Goal: Information Seeking & Learning: Learn about a topic

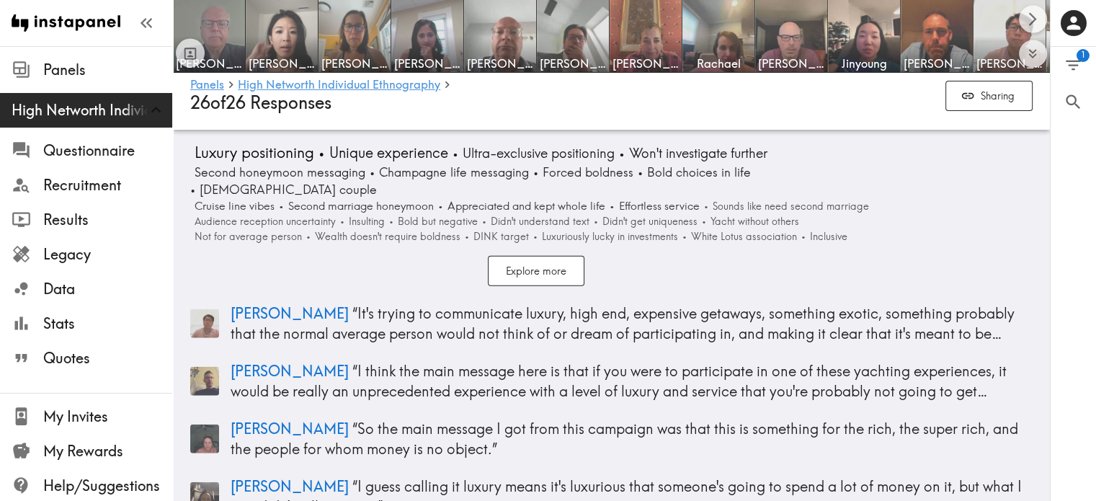
scroll to position [14475, 0]
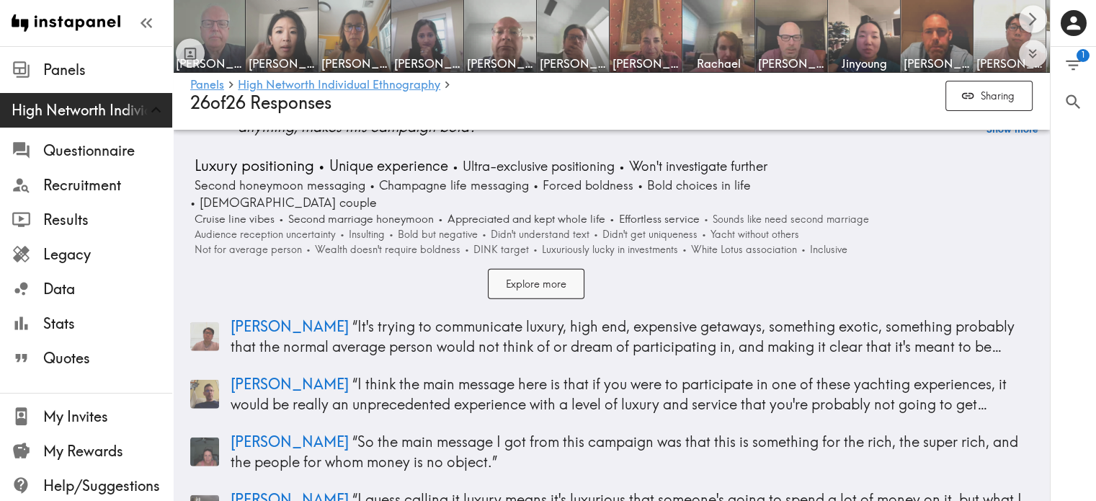
click at [543, 269] on button "Explore more" at bounding box center [536, 284] width 97 height 31
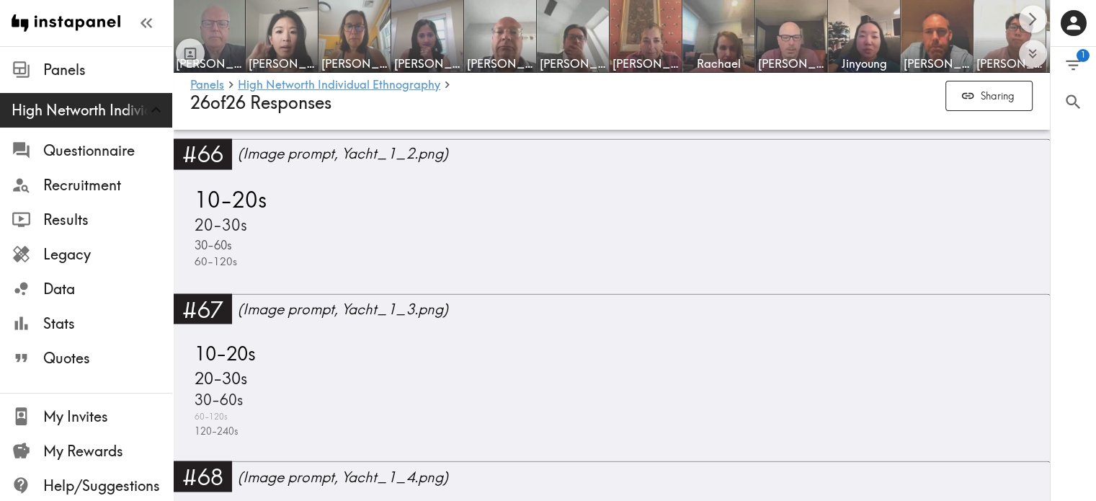
scroll to position [13380, 0]
click at [395, 85] on link "High Networth Individual Ethnography" at bounding box center [339, 86] width 202 height 14
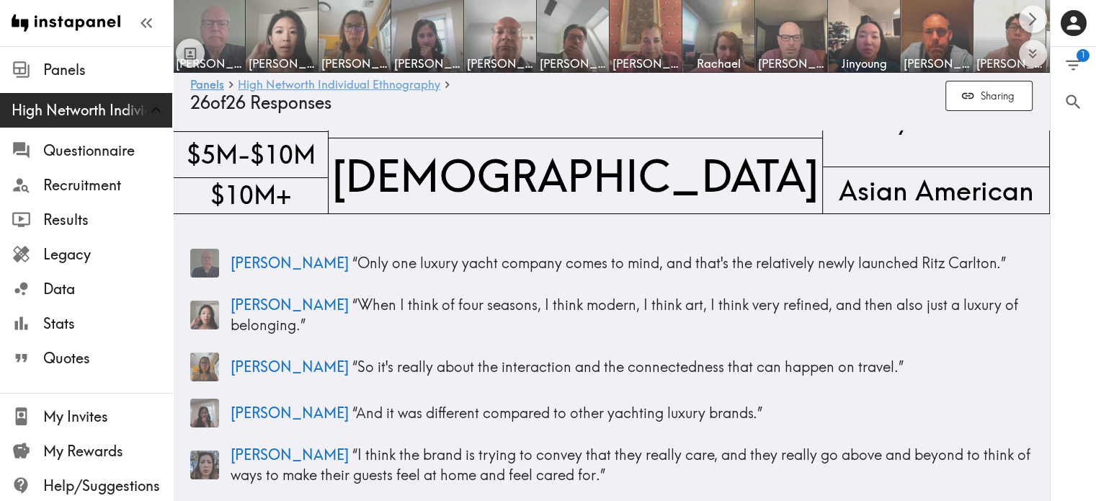
scroll to position [0, 0]
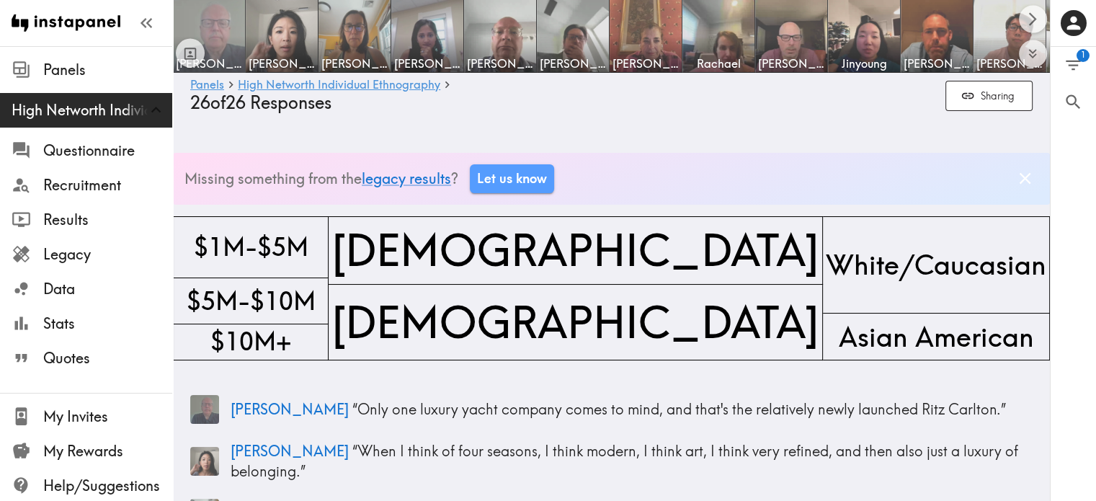
click at [229, 25] on img at bounding box center [209, 37] width 76 height 76
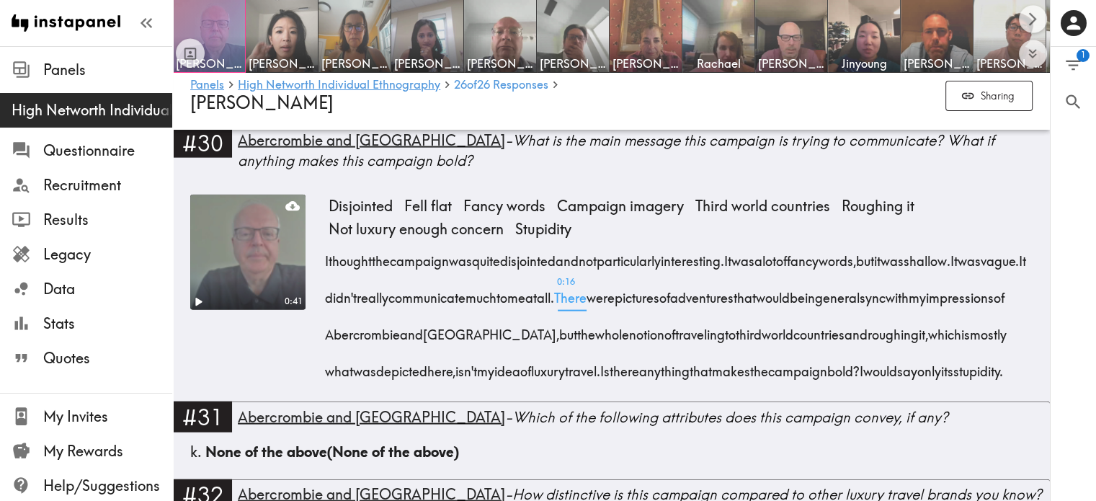
scroll to position [3243, 0]
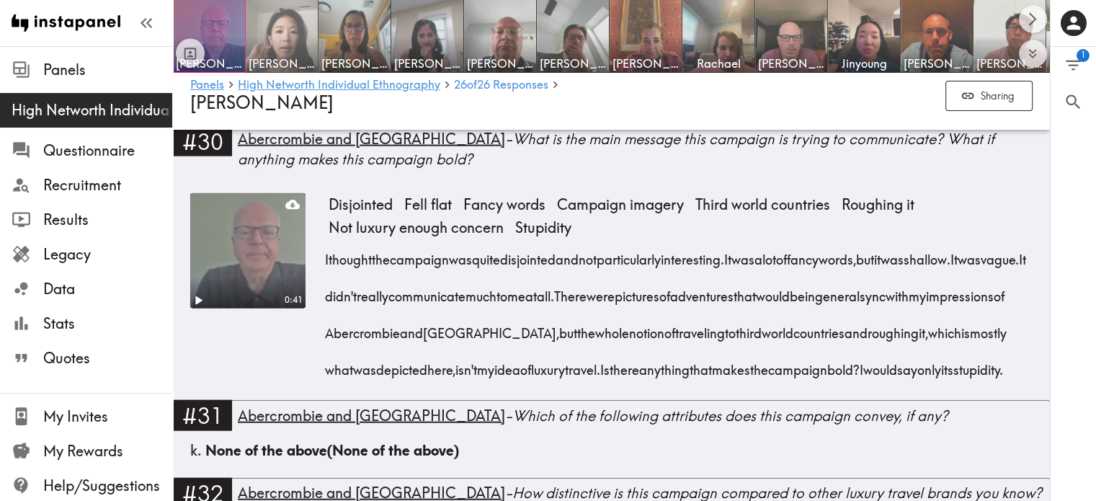
click at [297, 20] on img at bounding box center [282, 37] width 76 height 76
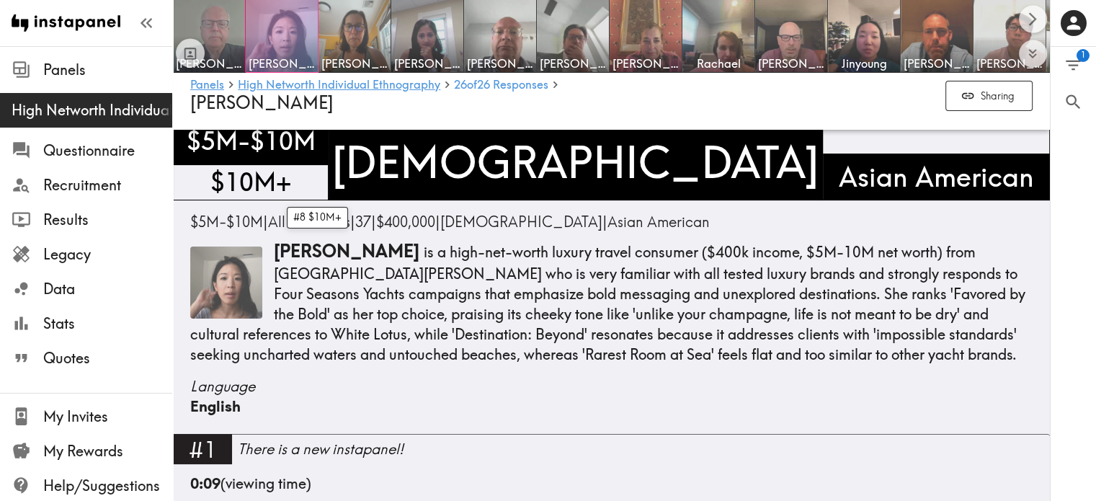
scroll to position [95, 0]
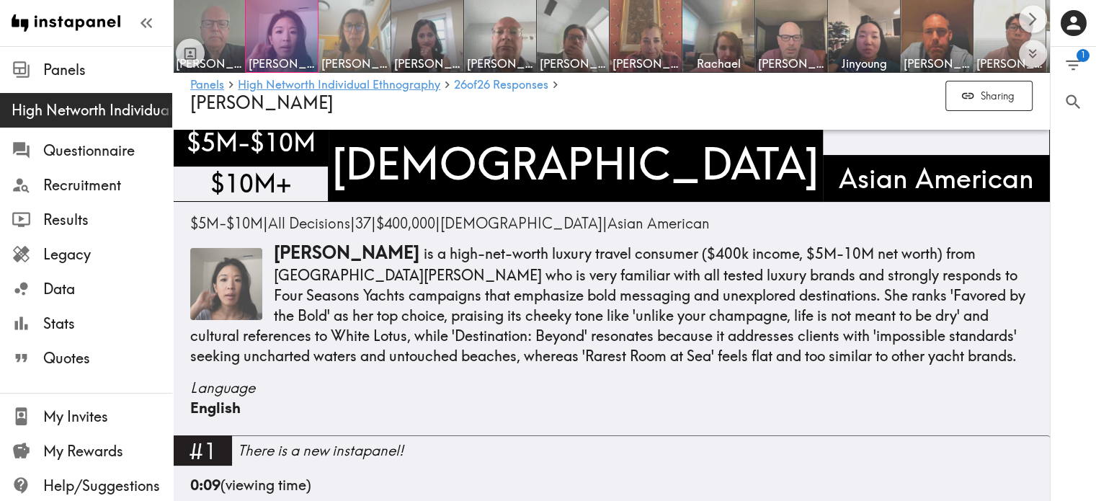
click at [347, 21] on img at bounding box center [355, 37] width 76 height 76
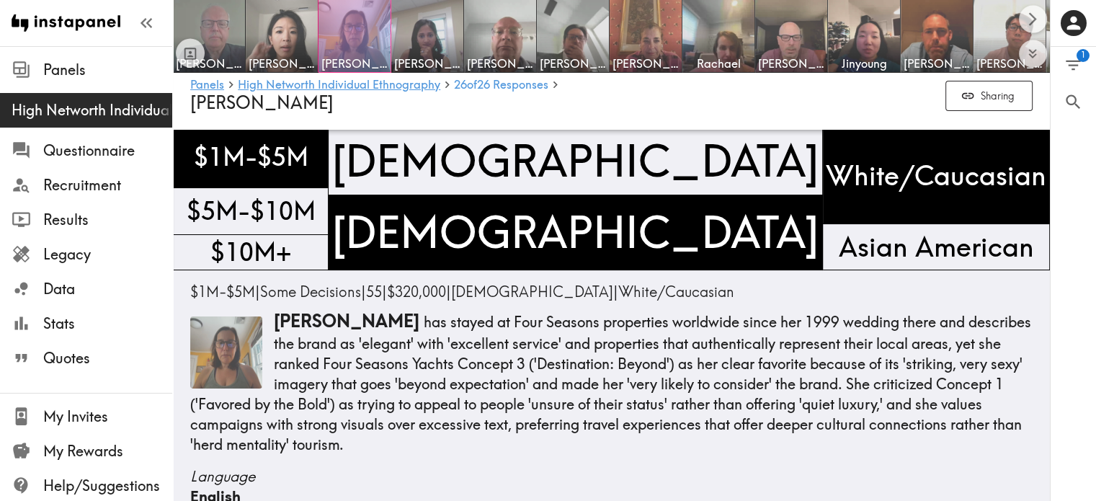
scroll to position [73, 0]
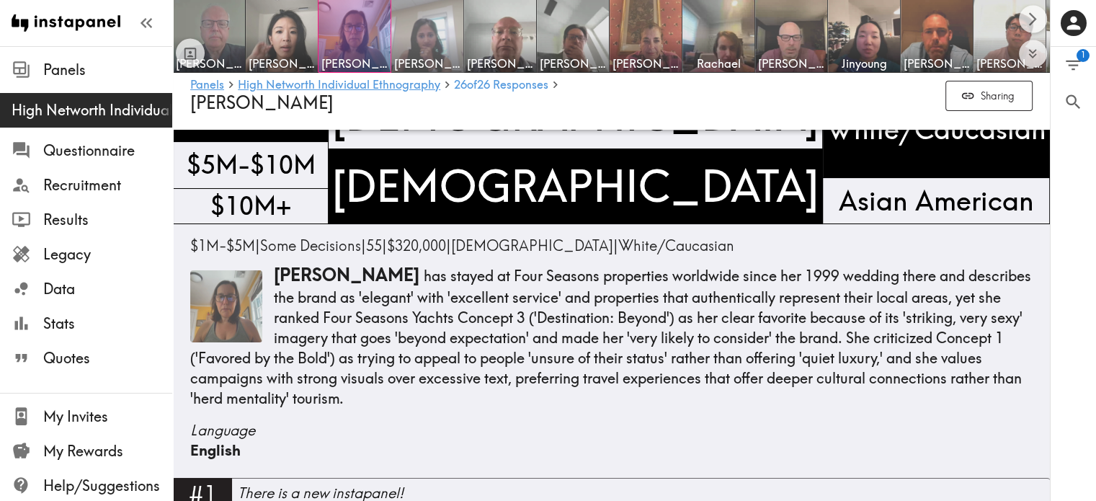
click at [433, 11] on img at bounding box center [428, 37] width 76 height 76
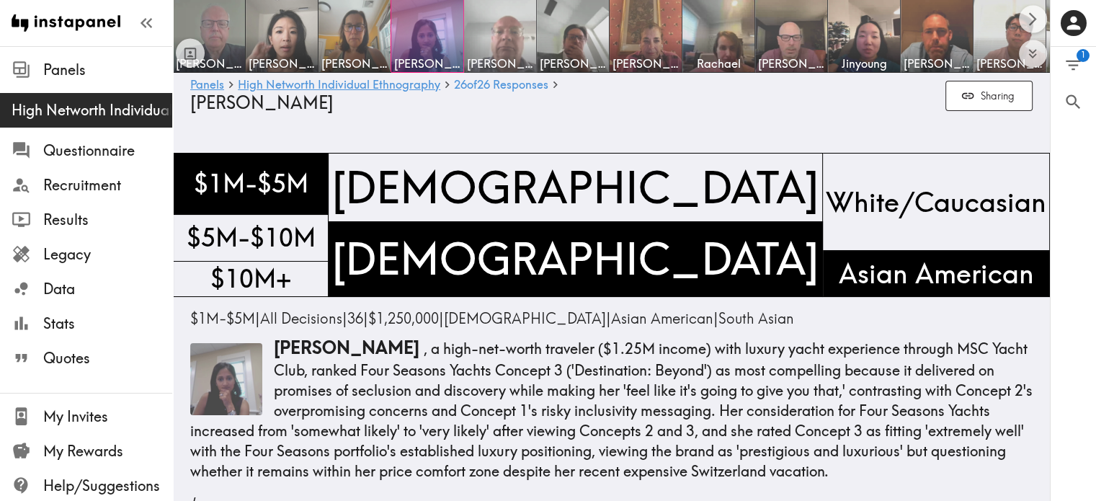
click at [503, 20] on img at bounding box center [500, 37] width 76 height 76
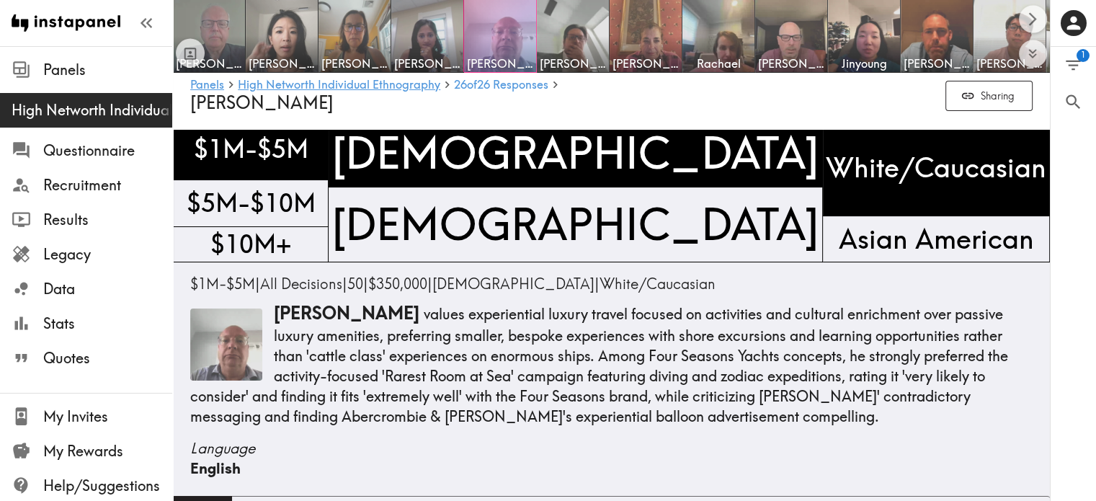
scroll to position [17, 0]
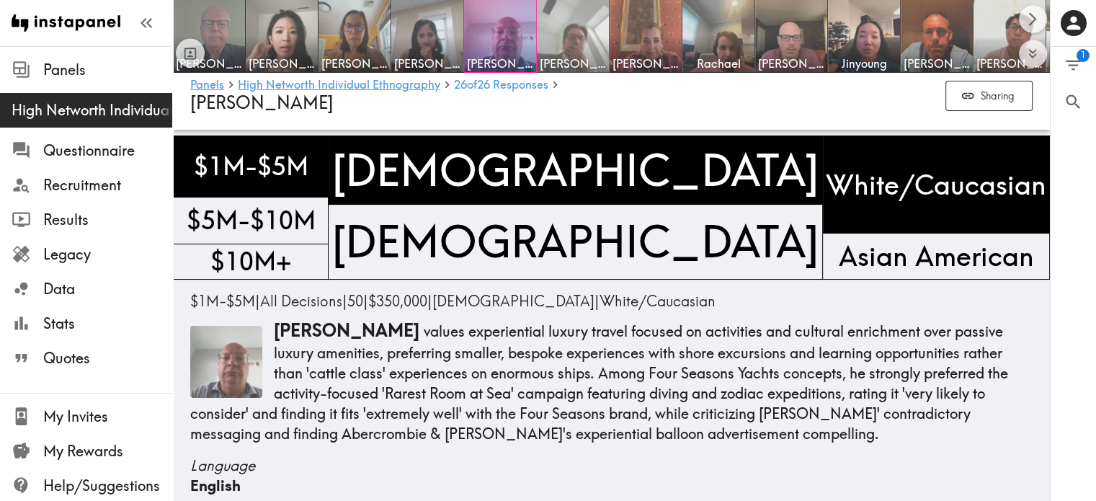
click at [573, 14] on img at bounding box center [573, 37] width 76 height 76
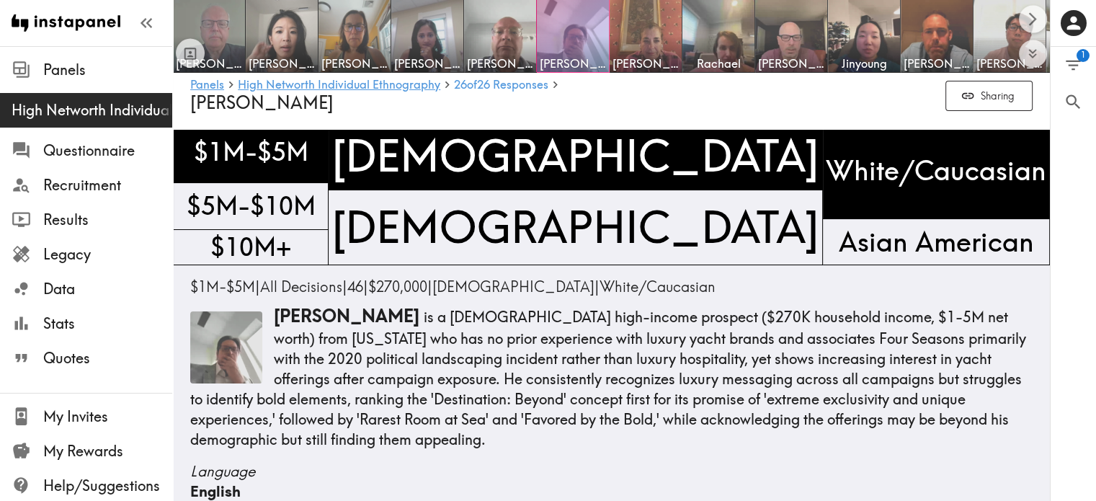
scroll to position [35, 0]
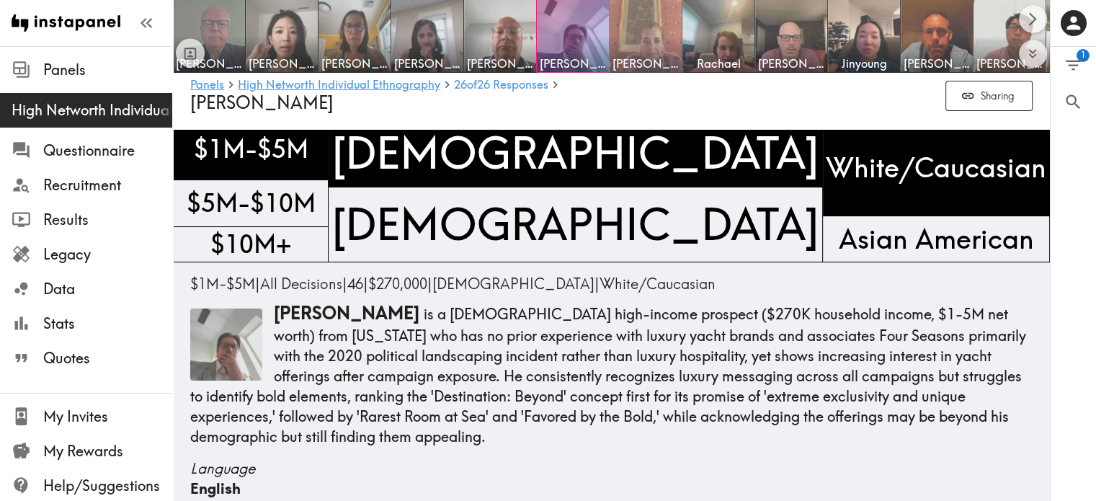
click at [660, 30] on img at bounding box center [646, 37] width 76 height 76
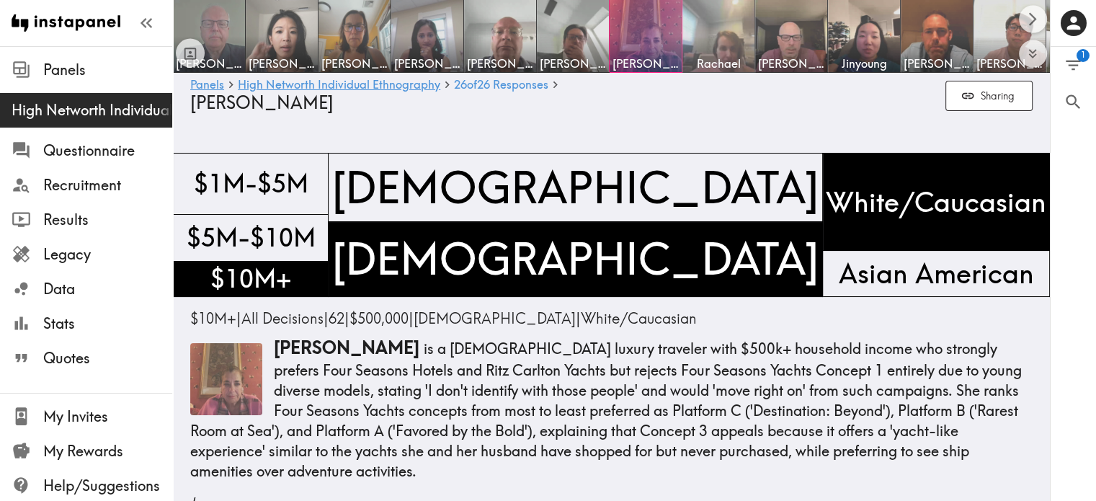
click at [736, 34] on img at bounding box center [719, 37] width 76 height 76
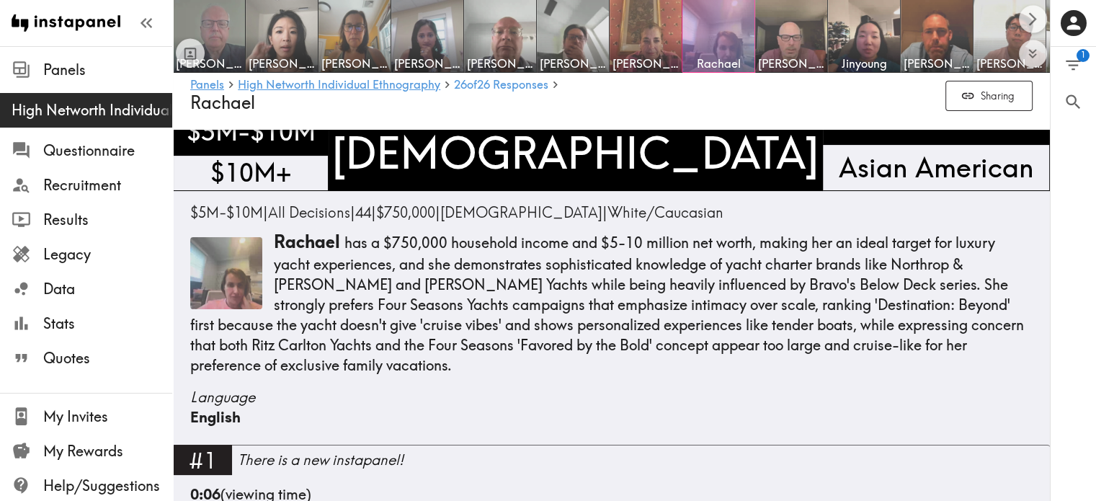
scroll to position [133, 0]
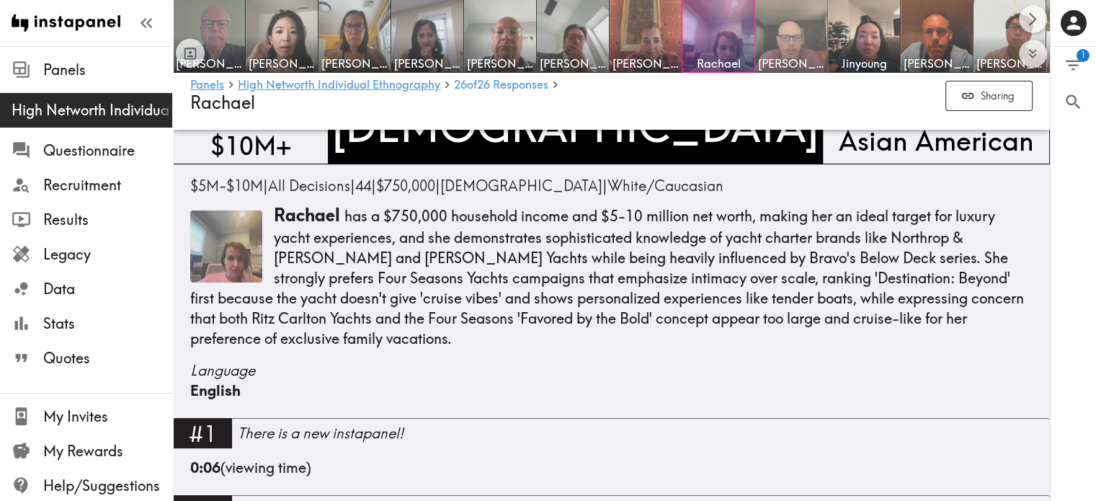
click at [781, 39] on img at bounding box center [792, 37] width 76 height 76
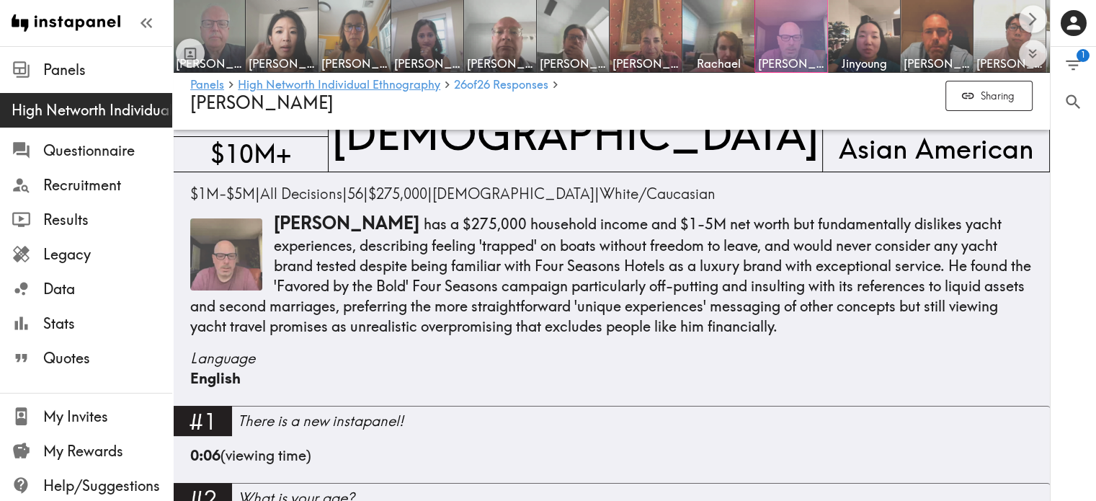
scroll to position [125, 0]
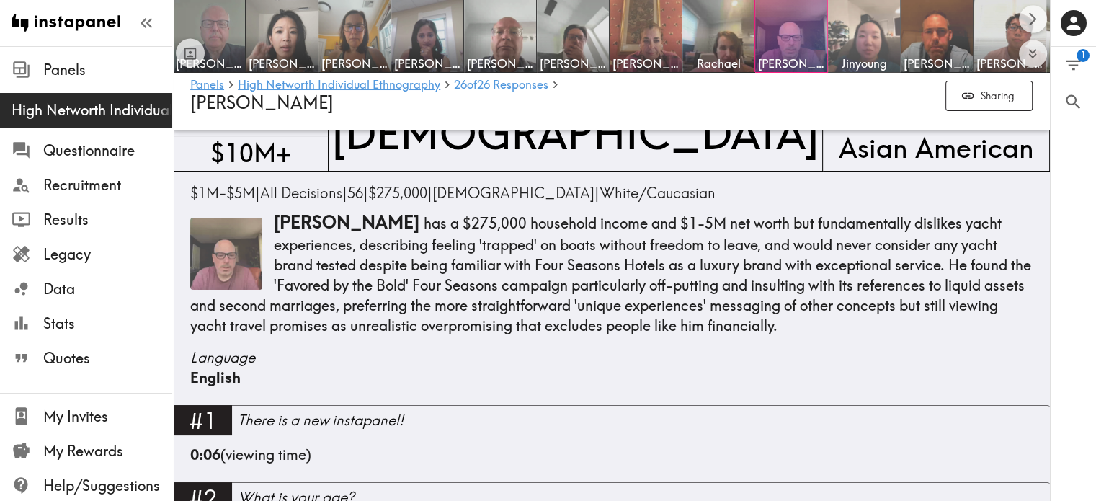
click at [859, 33] on img at bounding box center [864, 37] width 76 height 76
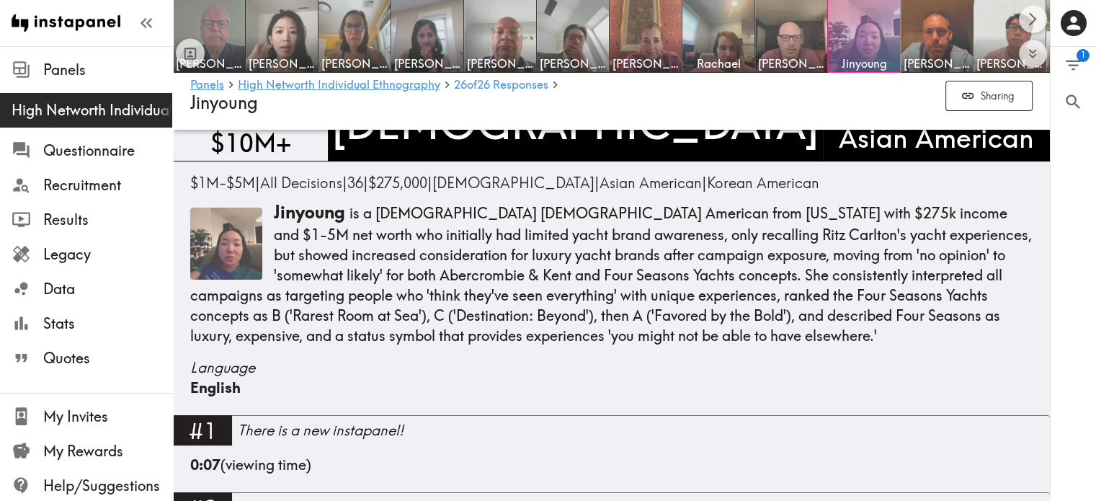
scroll to position [158, 0]
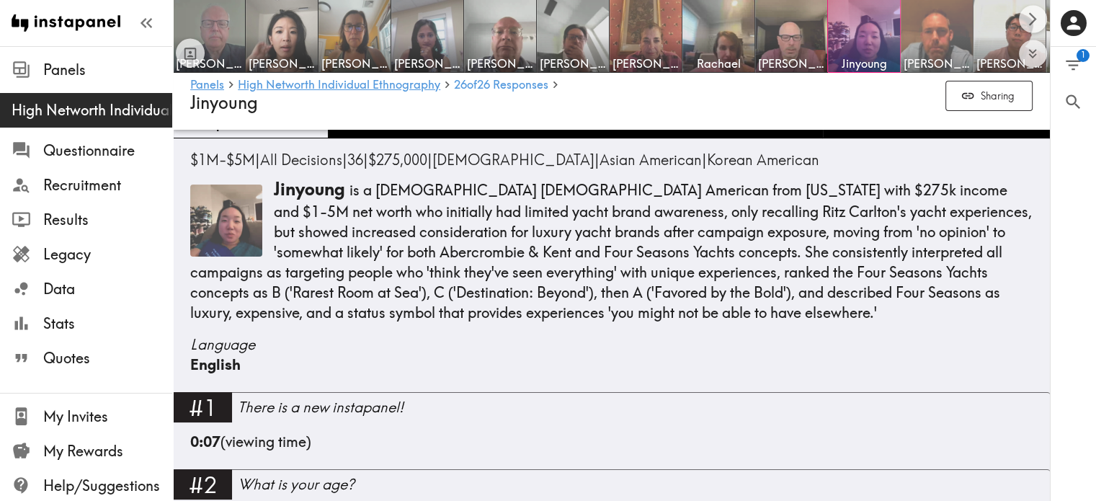
click at [929, 20] on img at bounding box center [937, 37] width 76 height 76
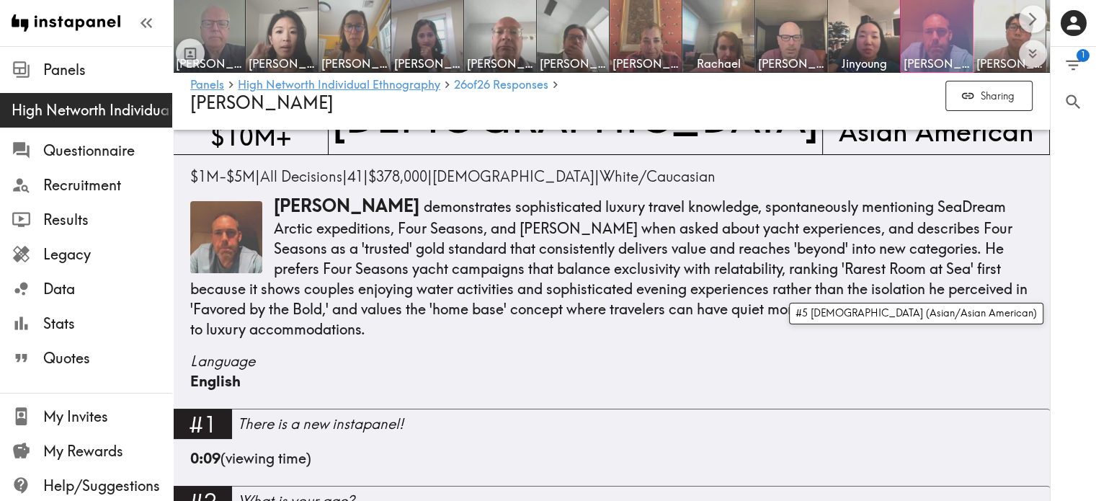
scroll to position [148, 0]
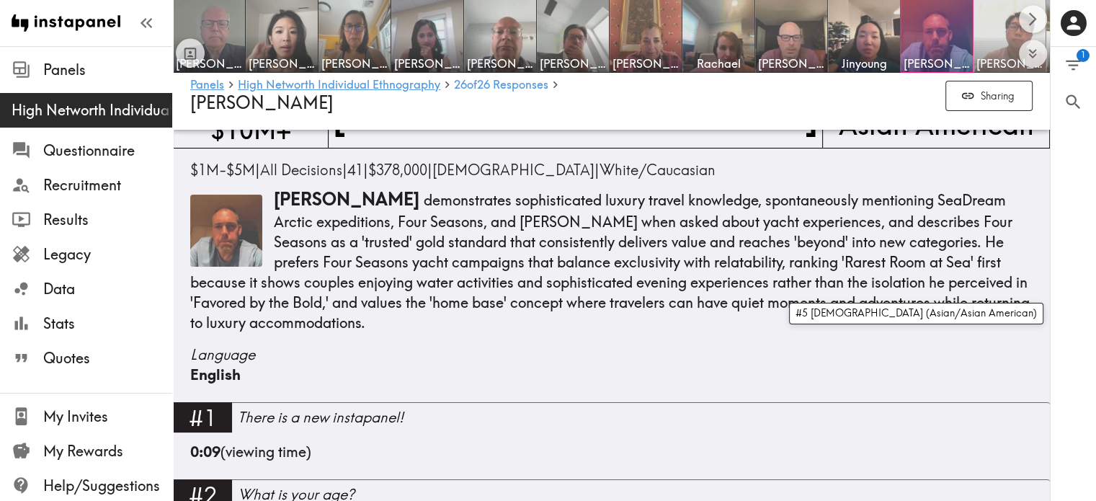
click at [993, 23] on img at bounding box center [1010, 37] width 76 height 76
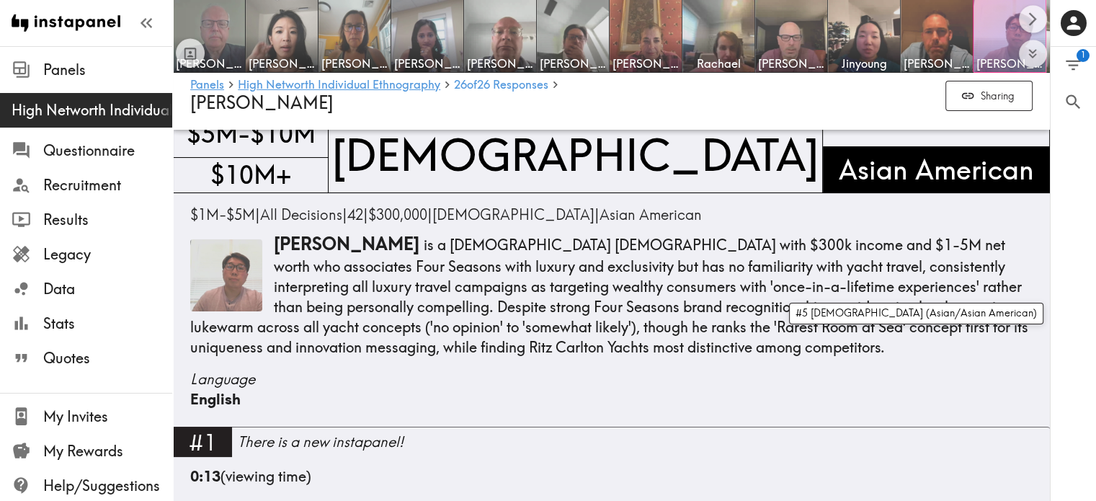
scroll to position [132, 0]
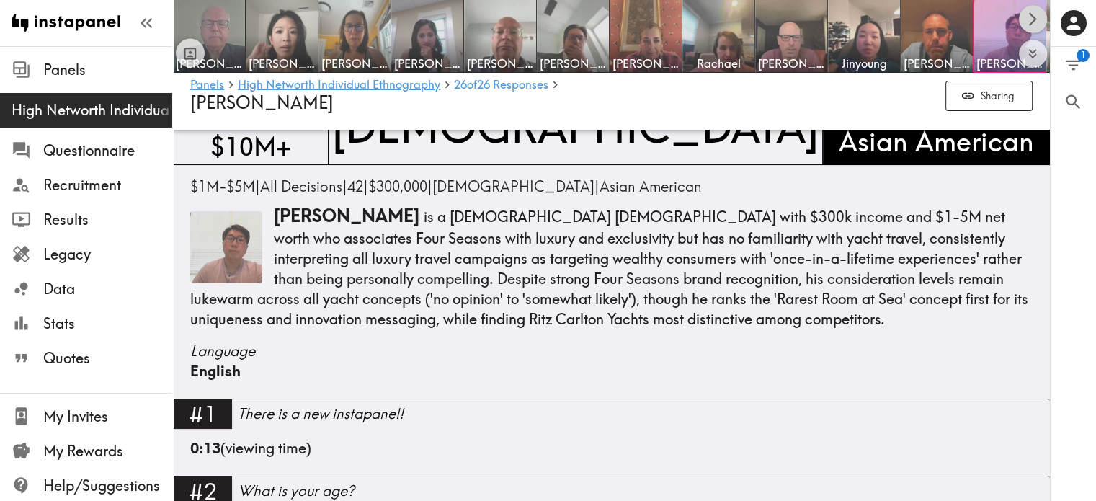
click at [1028, 12] on icon "Scroll right" at bounding box center [1032, 19] width 17 height 17
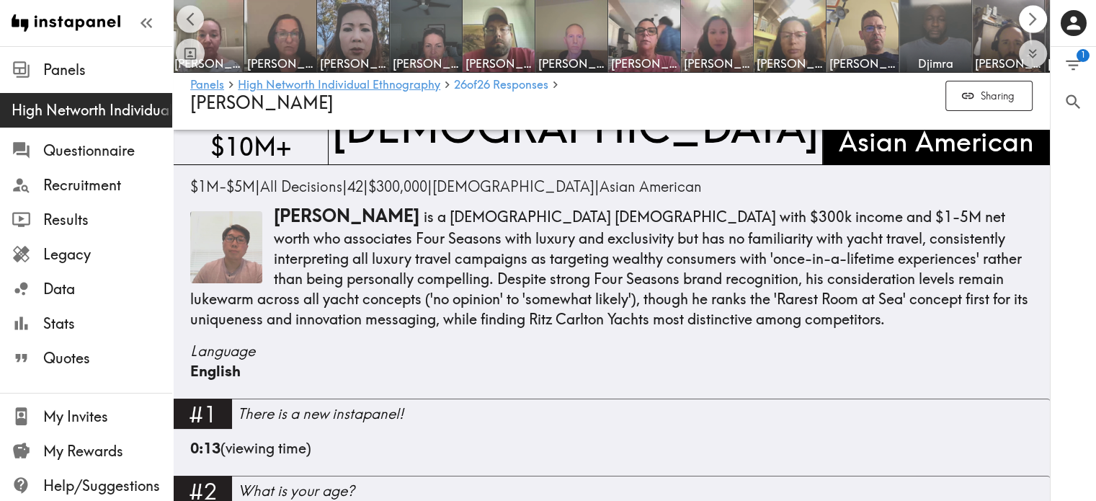
scroll to position [0, 876]
click at [185, 17] on icon "Scroll left" at bounding box center [190, 19] width 17 height 17
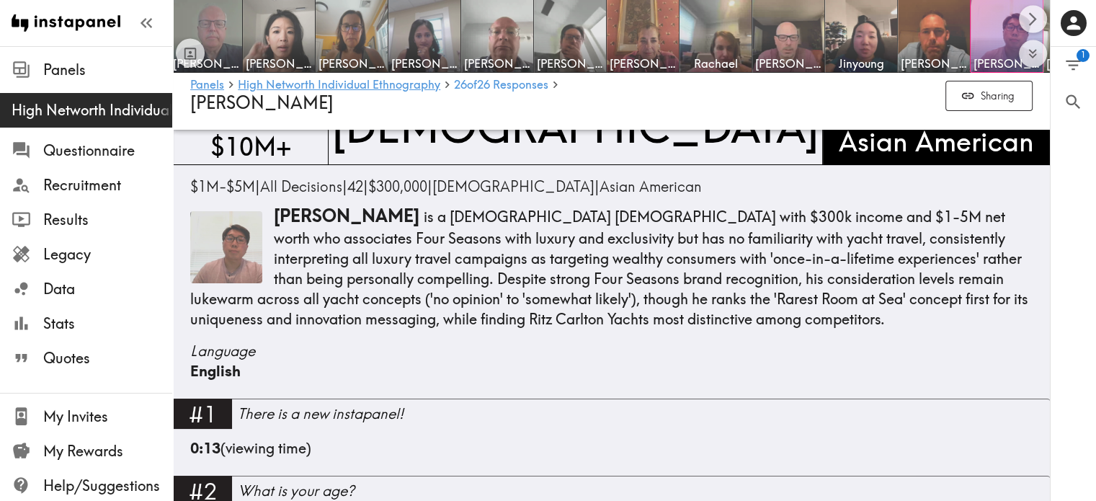
scroll to position [0, 0]
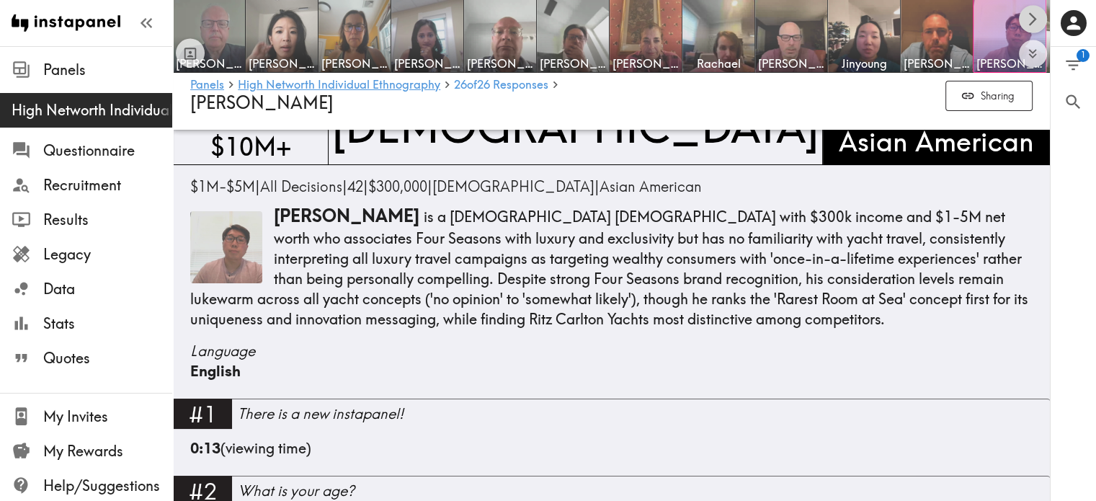
click at [1027, 16] on icon "Scroll right" at bounding box center [1032, 19] width 17 height 17
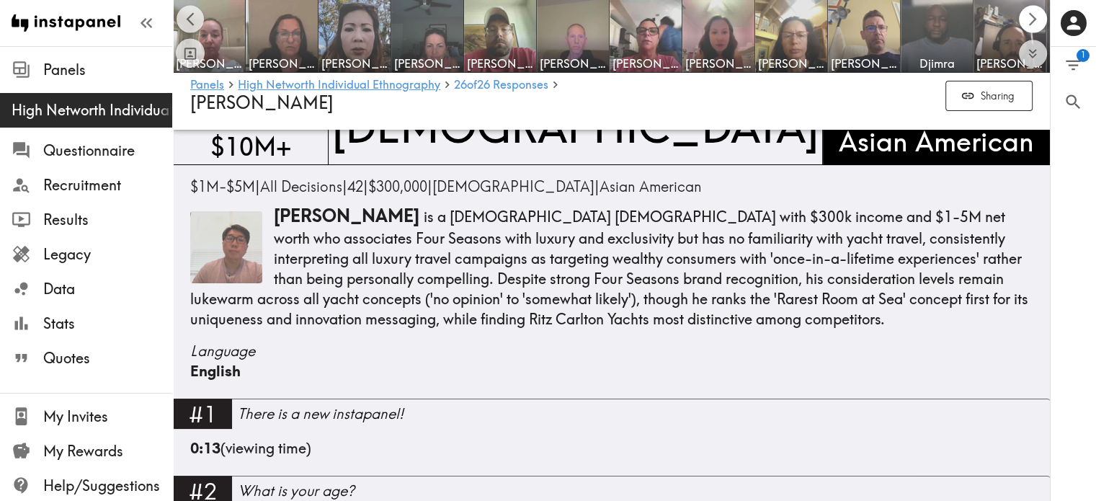
scroll to position [0, 876]
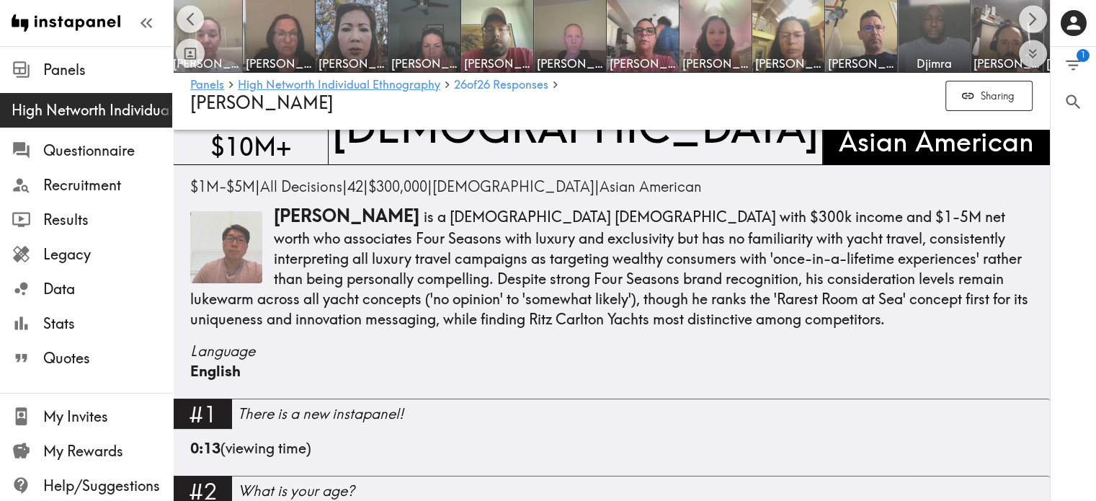
click at [216, 31] on img at bounding box center [207, 37] width 76 height 76
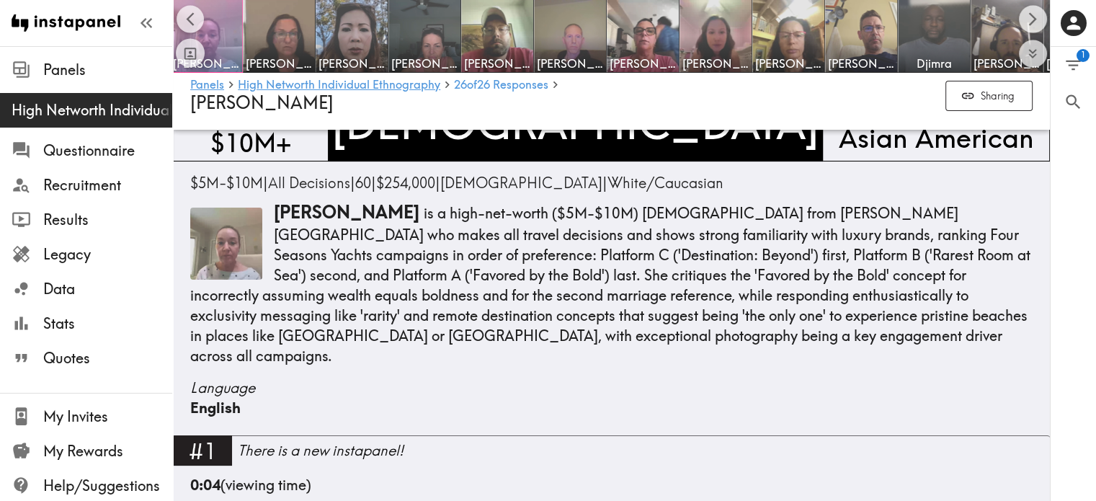
scroll to position [154, 0]
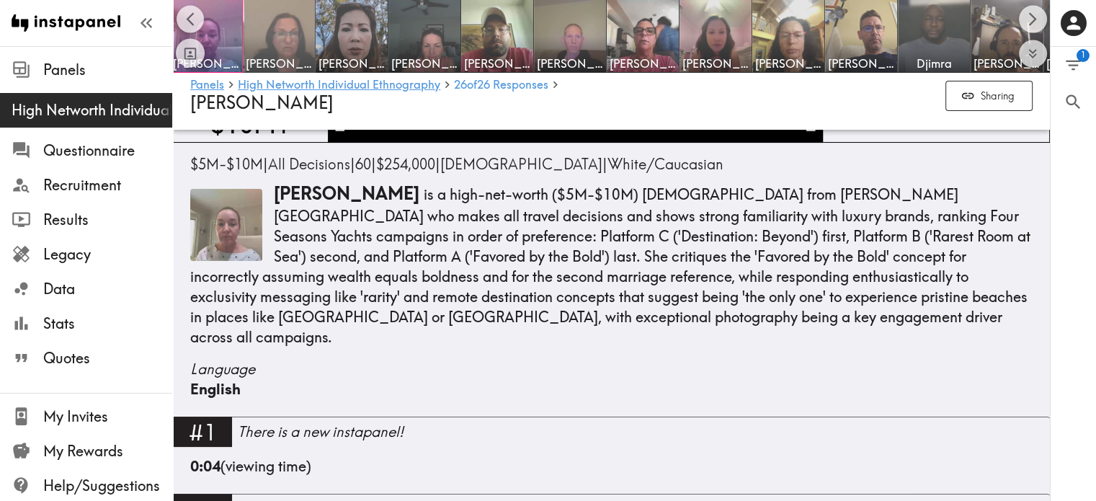
click at [284, 32] on img at bounding box center [279, 37] width 76 height 76
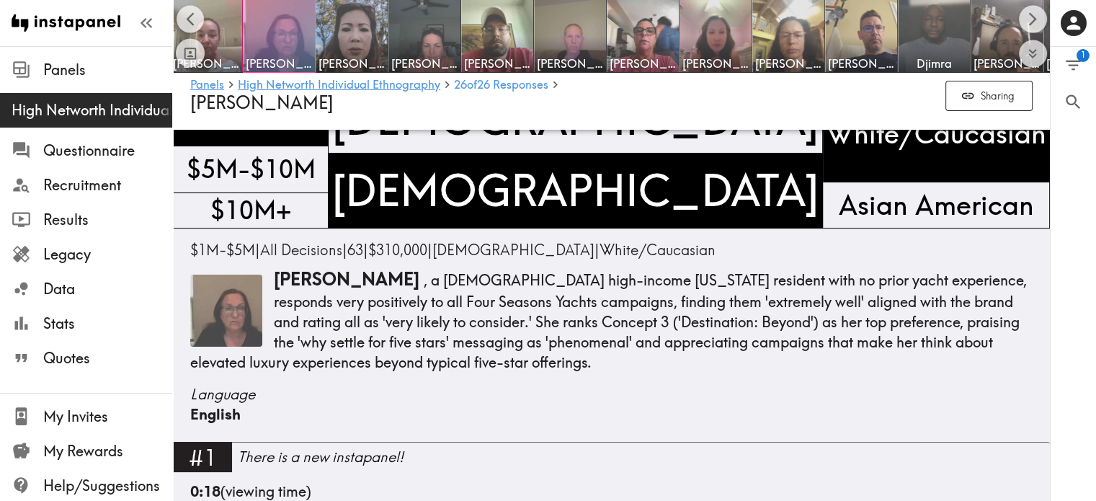
scroll to position [33, 0]
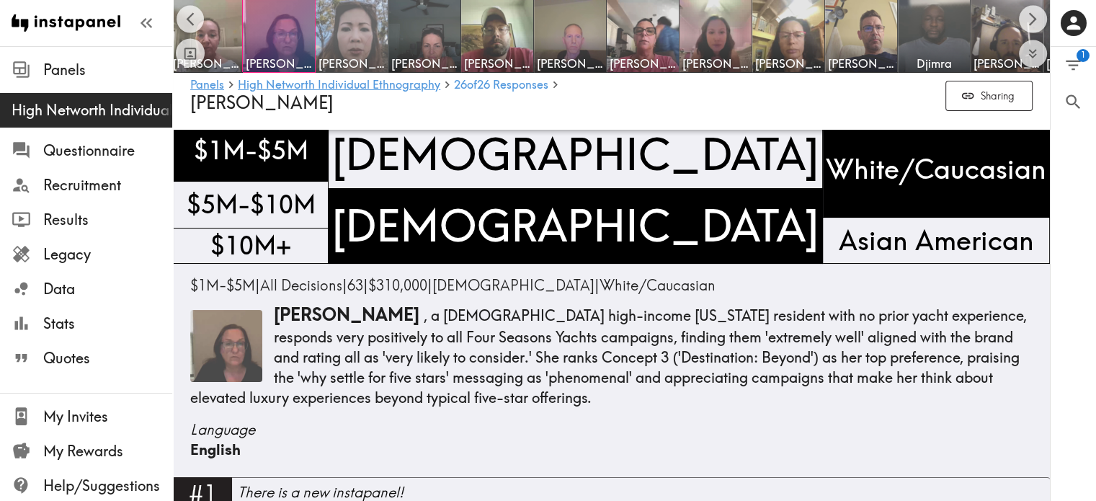
click at [359, 33] on img at bounding box center [352, 37] width 76 height 76
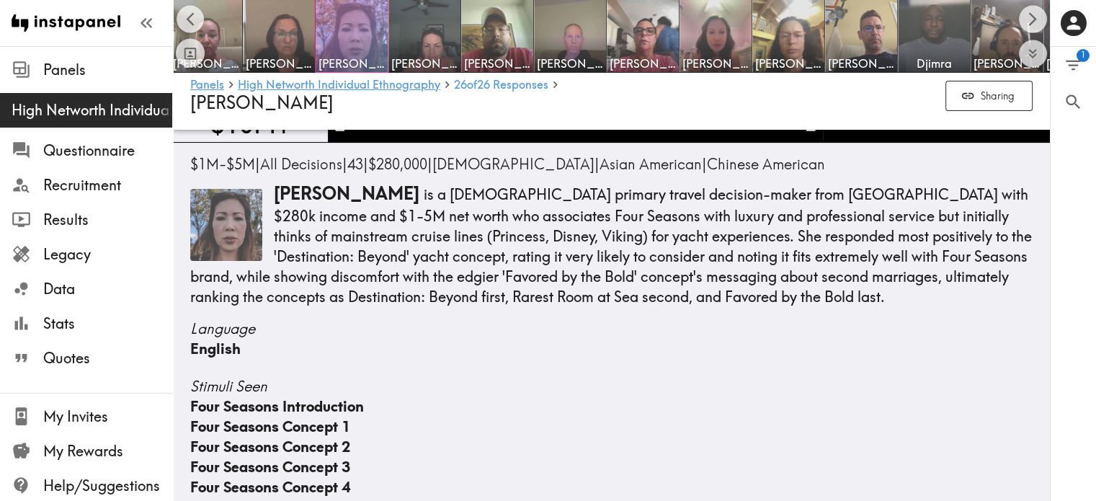
scroll to position [169, 0]
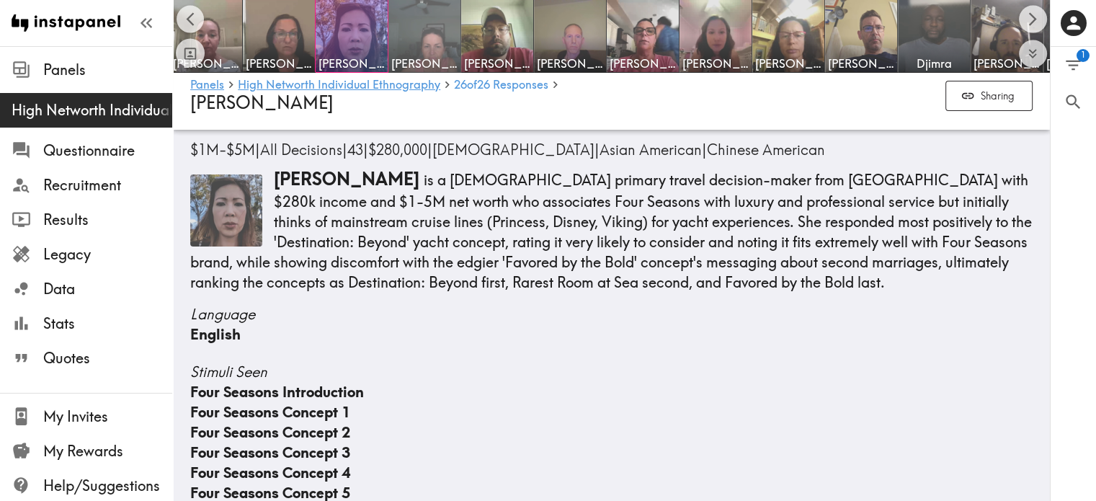
click at [411, 48] on img at bounding box center [425, 37] width 76 height 76
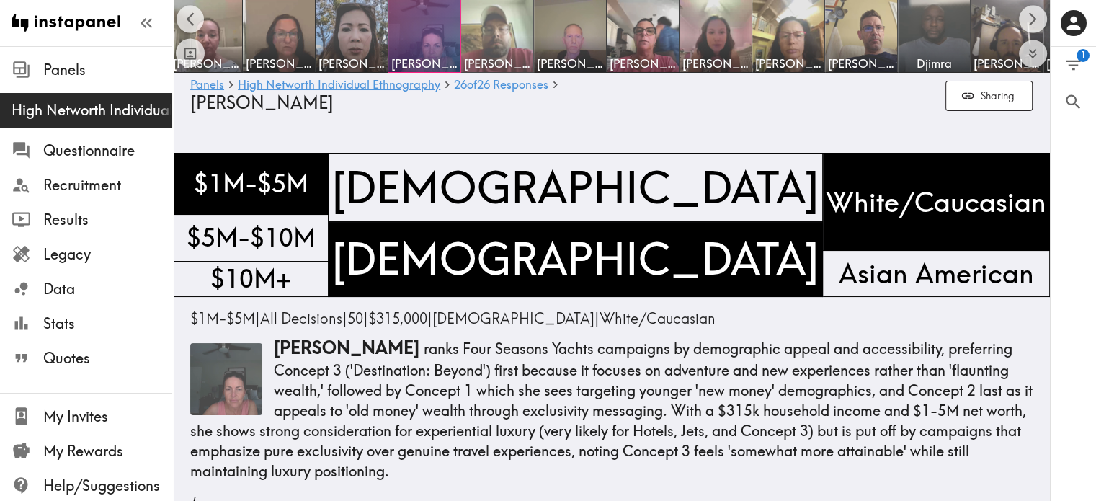
click at [501, 22] on img at bounding box center [498, 37] width 76 height 76
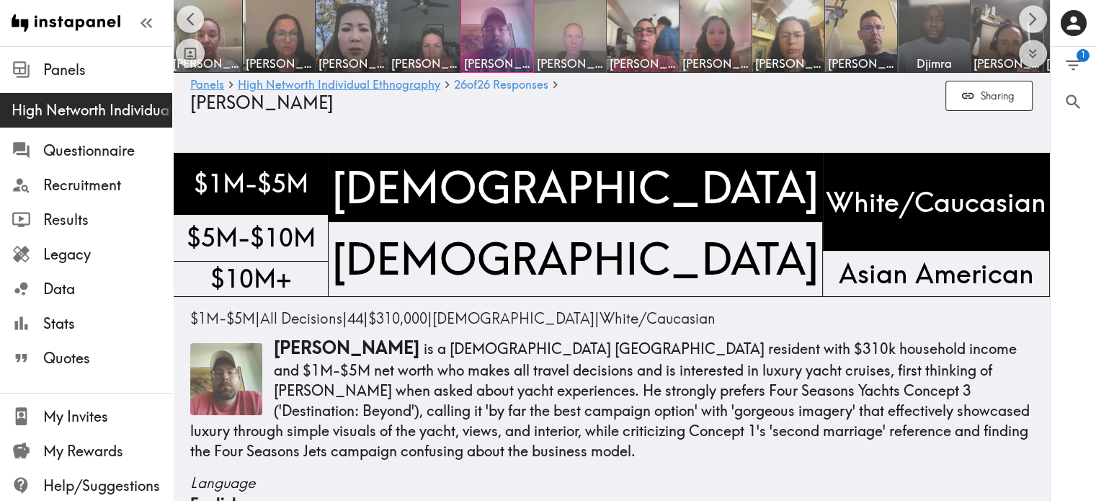
click at [571, 22] on img at bounding box center [570, 37] width 76 height 76
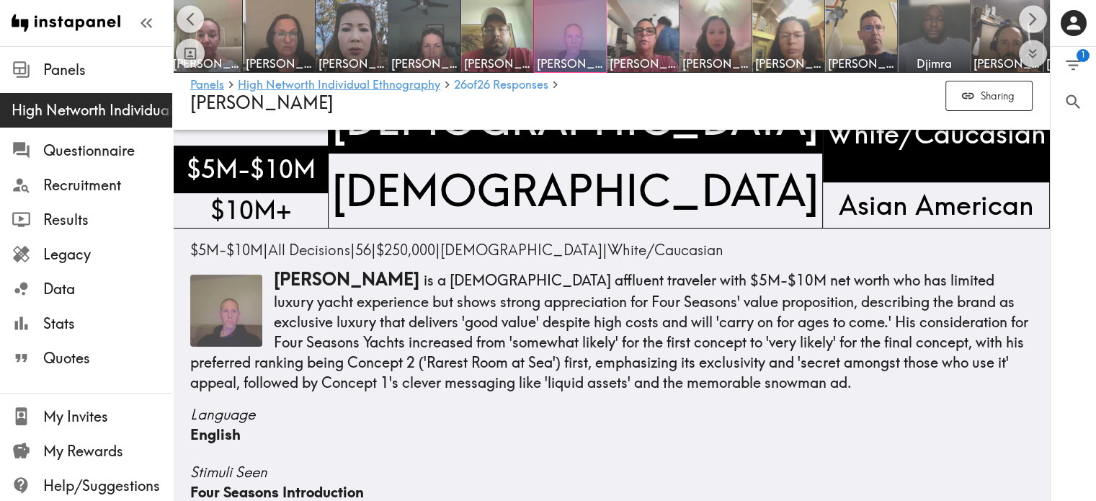
scroll to position [69, 0]
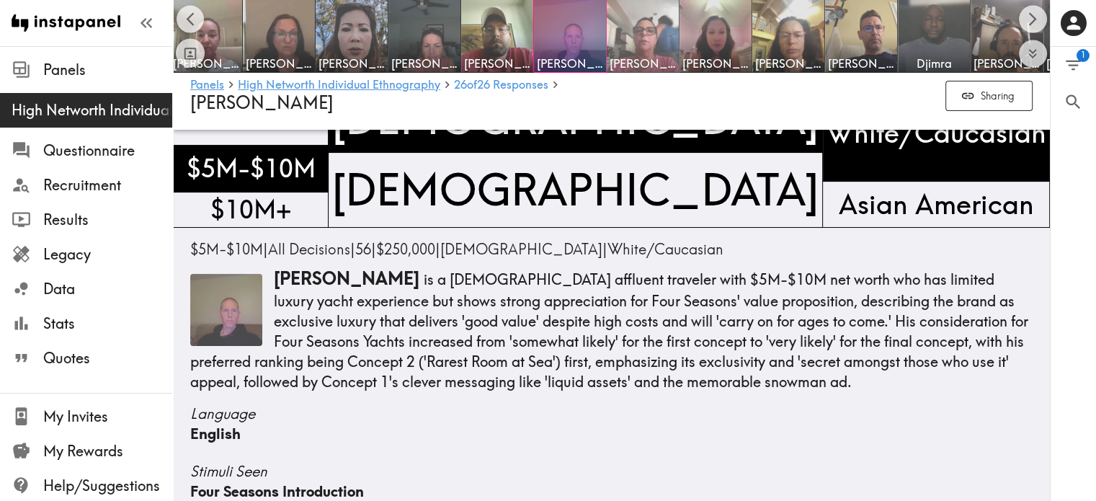
click at [628, 22] on img at bounding box center [643, 37] width 76 height 76
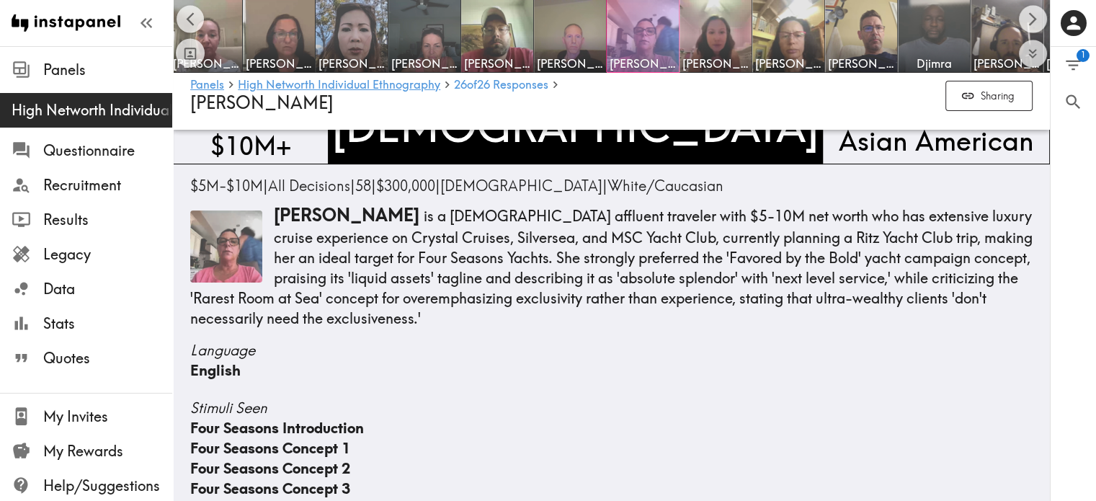
scroll to position [134, 0]
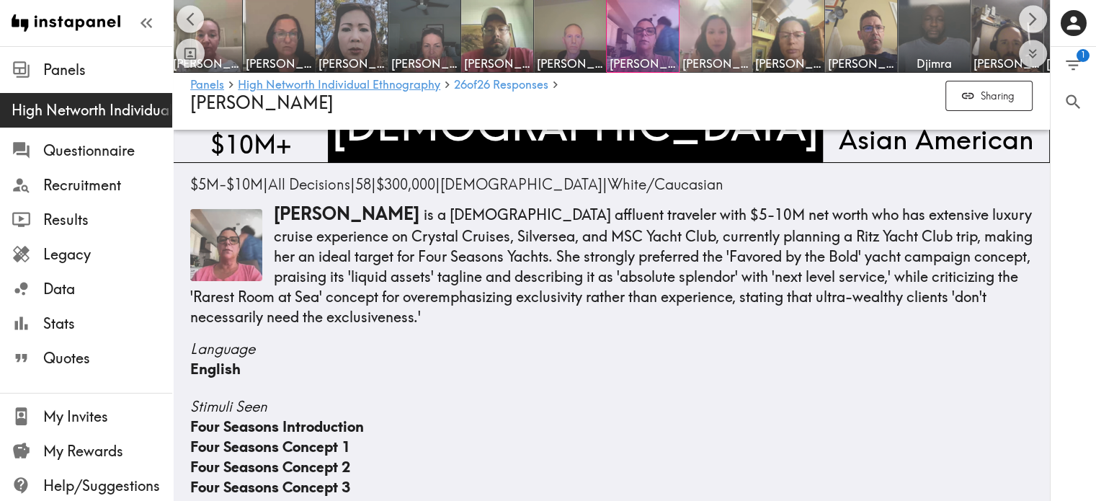
click at [712, 18] on img at bounding box center [716, 37] width 76 height 76
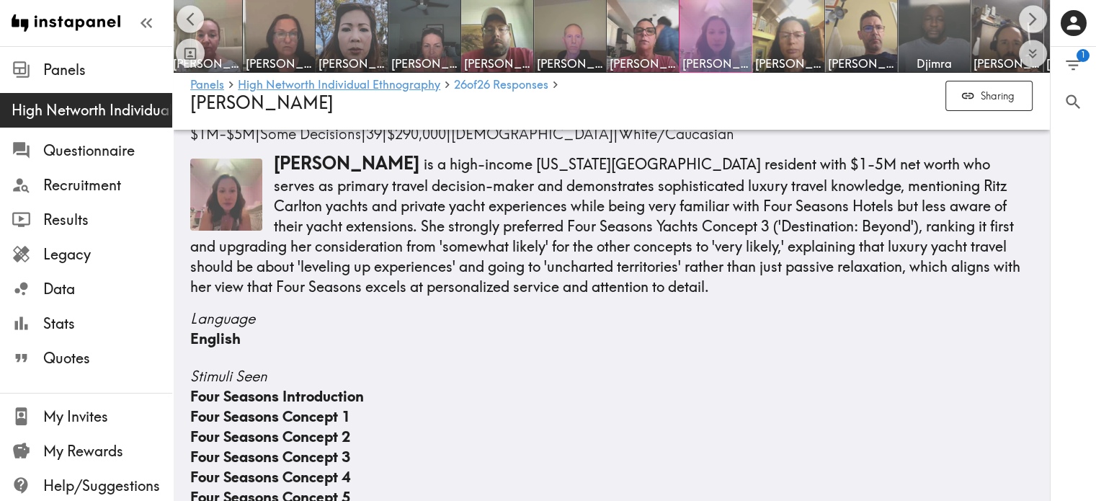
scroll to position [186, 0]
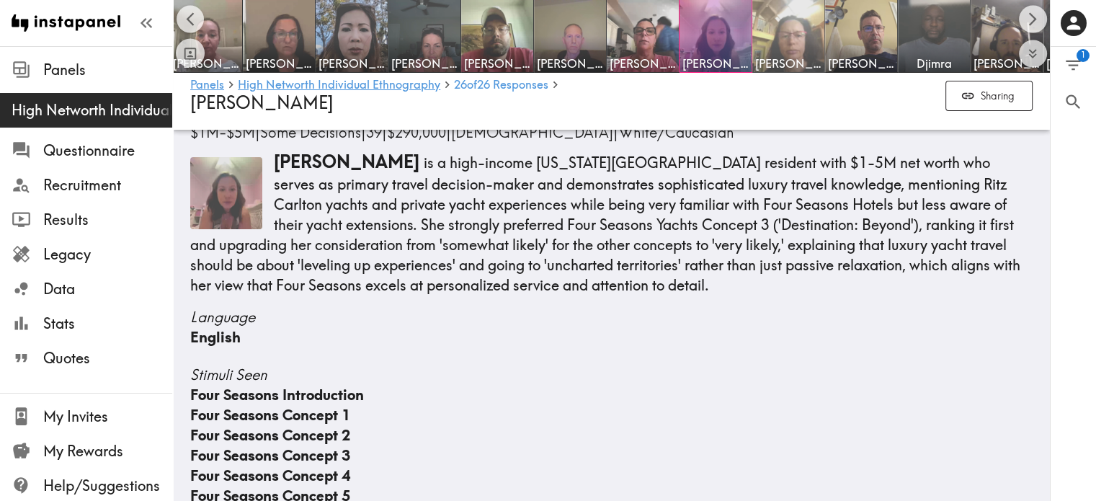
click at [806, 32] on img at bounding box center [789, 37] width 76 height 76
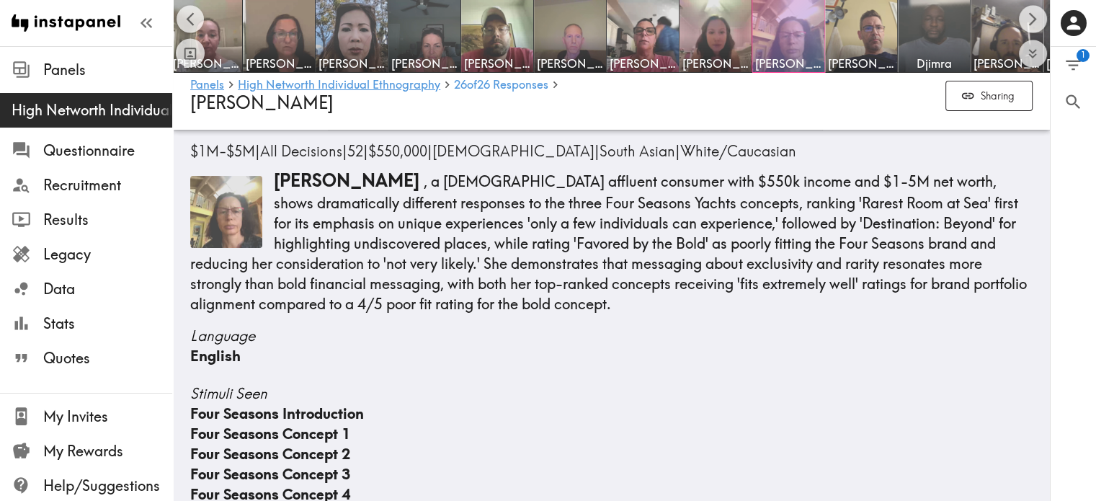
scroll to position [169, 0]
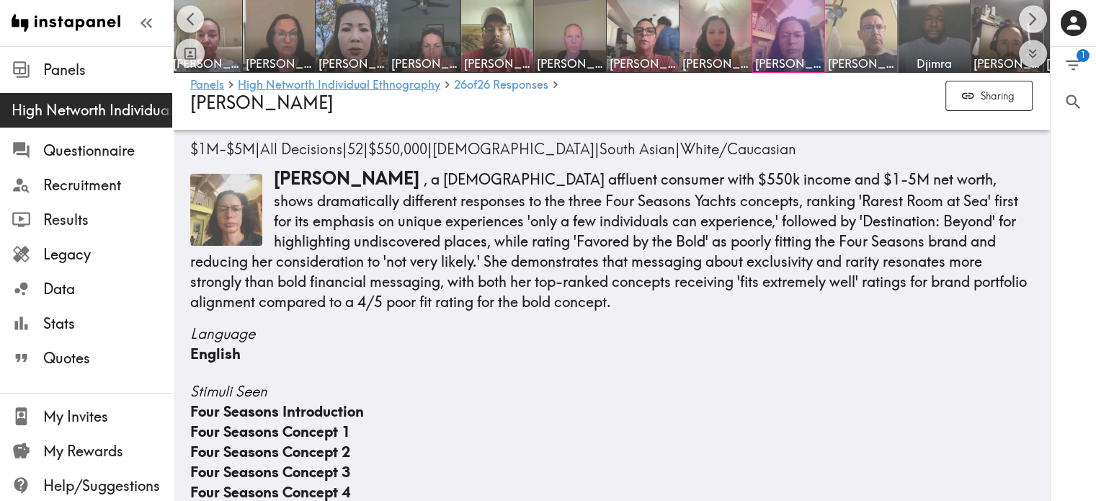
click at [869, 19] on img at bounding box center [861, 37] width 76 height 76
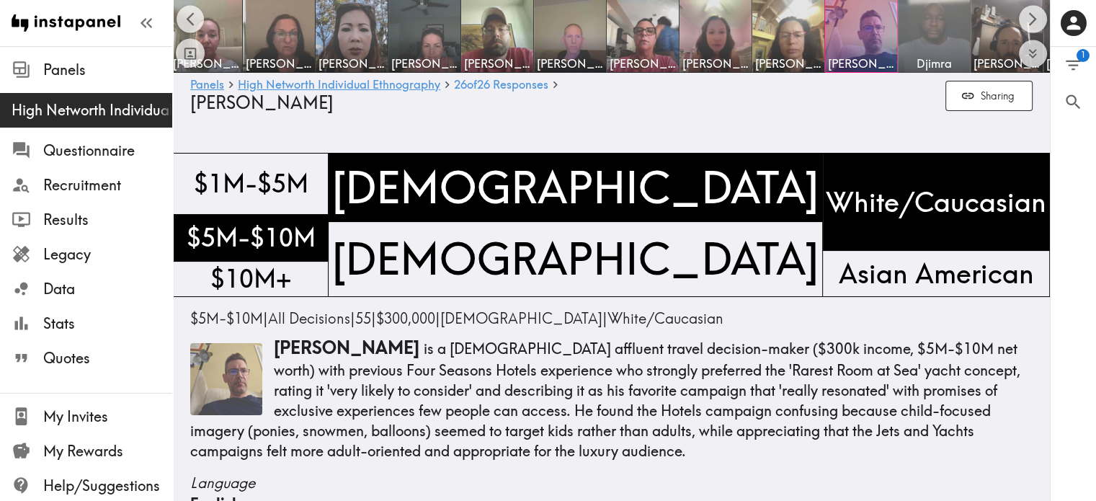
click at [945, 37] on img at bounding box center [934, 37] width 76 height 76
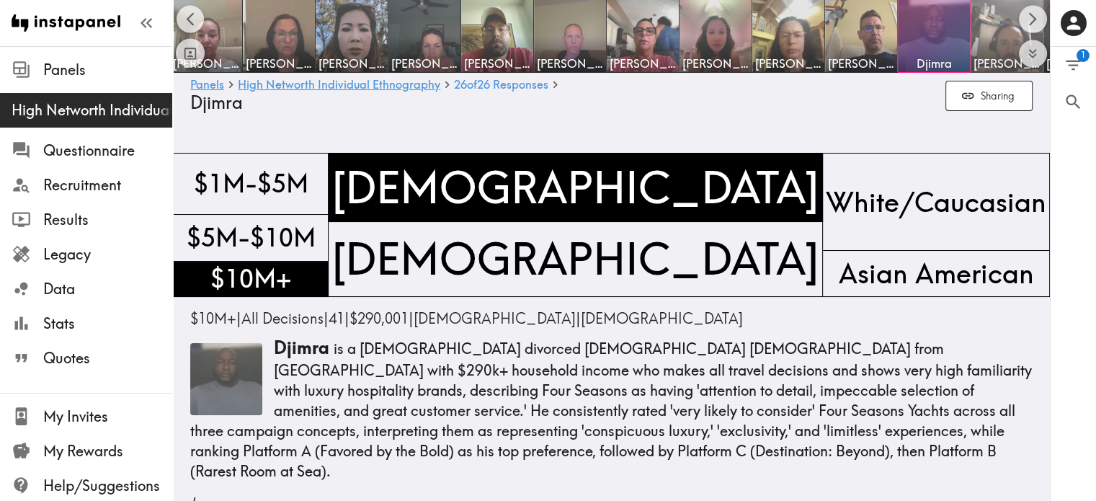
click at [993, 37] on img at bounding box center [1007, 37] width 76 height 76
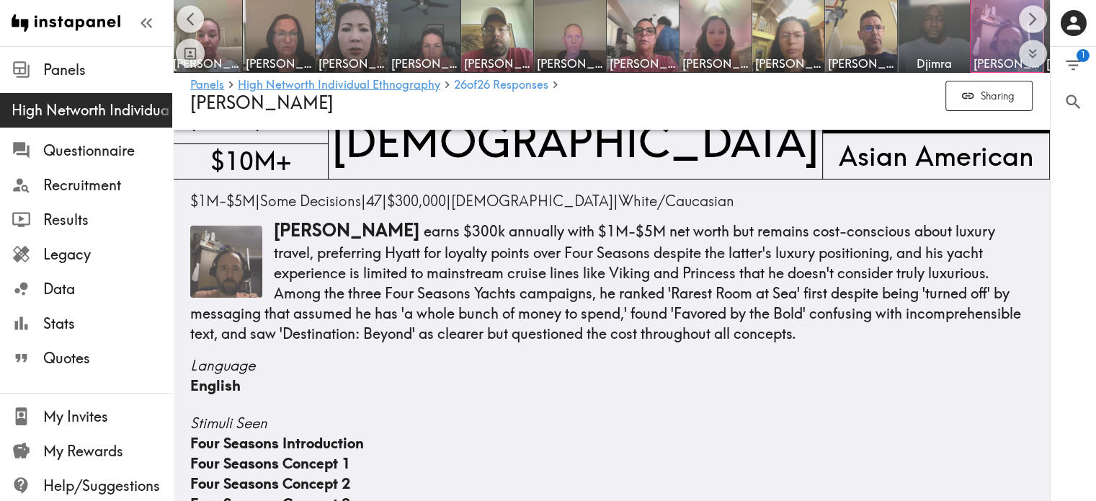
scroll to position [122, 0]
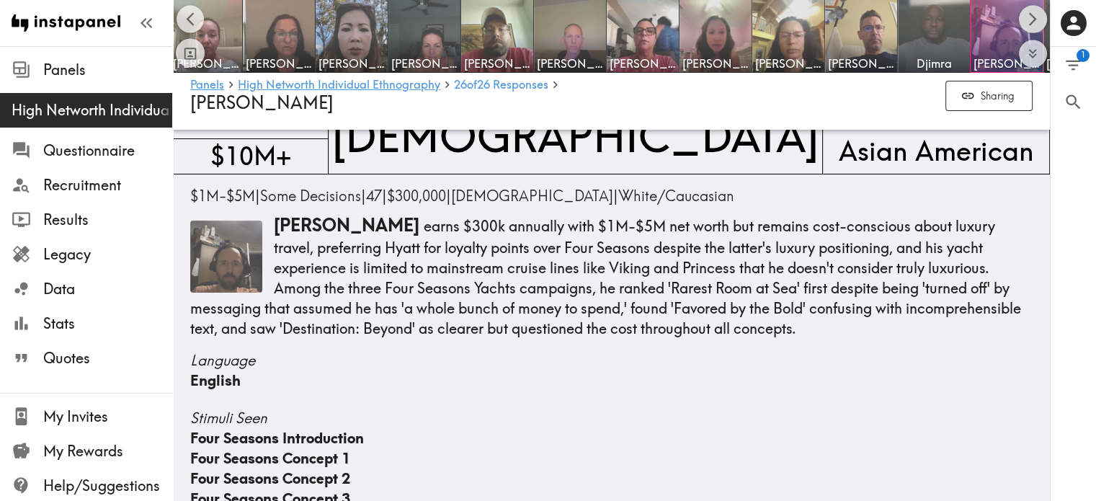
click at [1040, 14] on button "Scroll right" at bounding box center [1033, 19] width 28 height 28
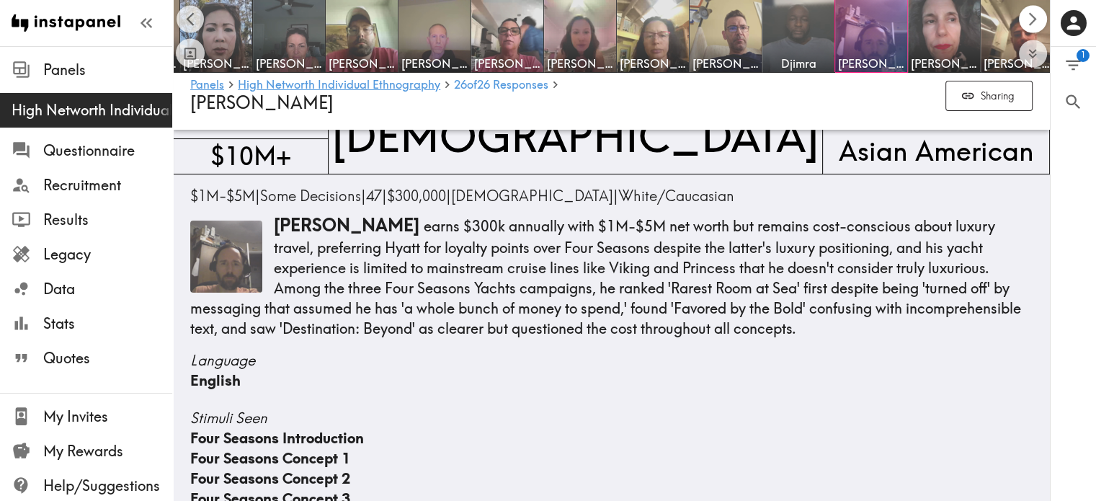
scroll to position [0, 1012]
click at [936, 31] on img at bounding box center [944, 37] width 76 height 76
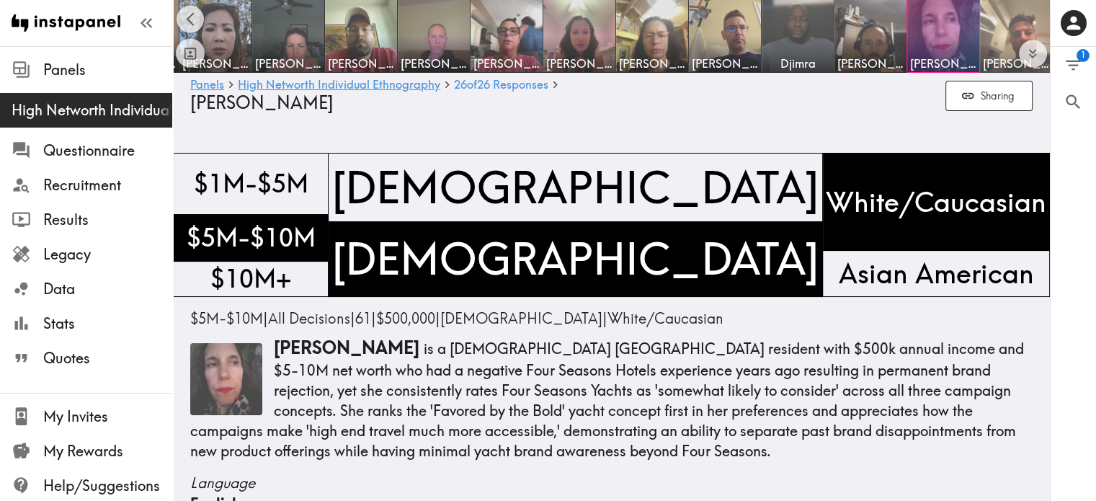
click at [1011, 25] on img at bounding box center [1016, 37] width 76 height 76
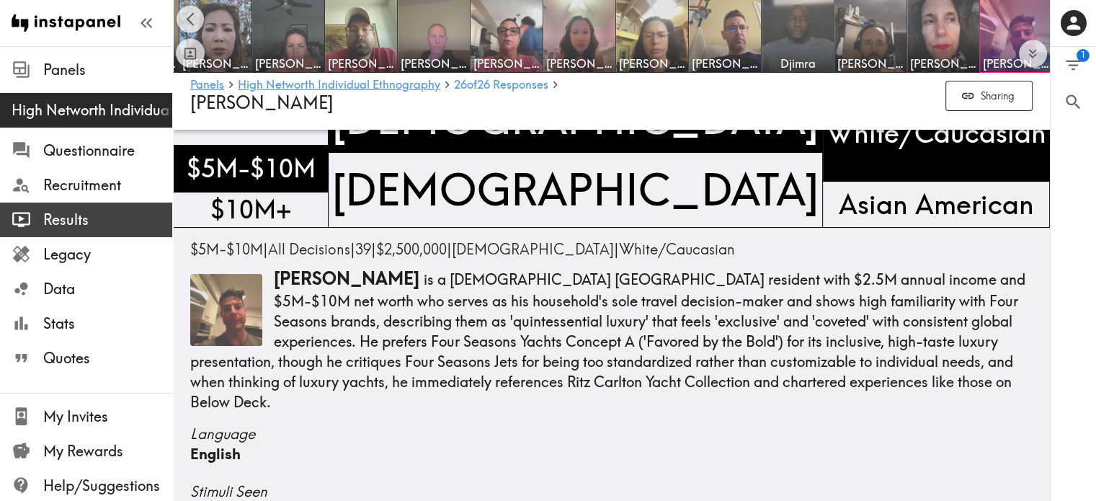
click at [93, 210] on span "Results" at bounding box center [107, 220] width 129 height 20
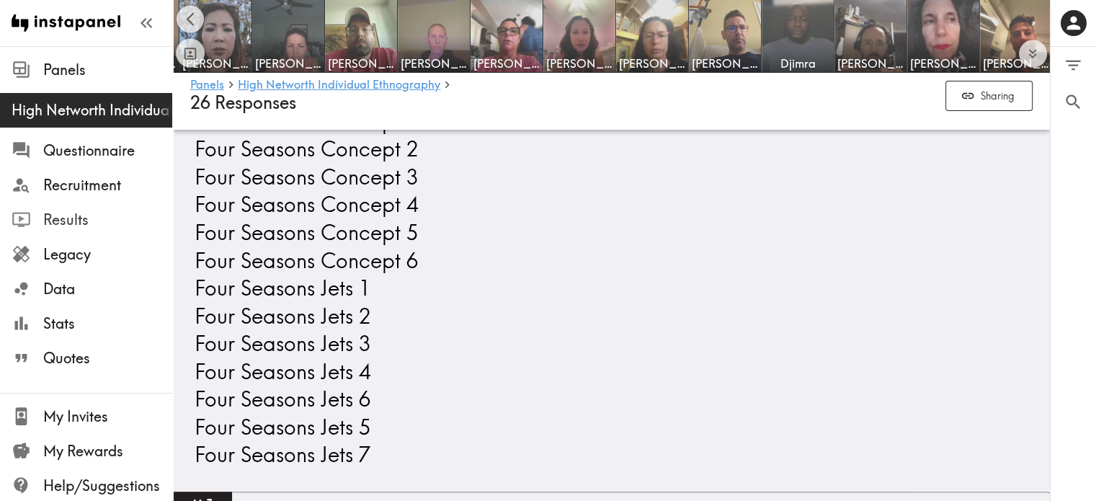
scroll to position [903, 0]
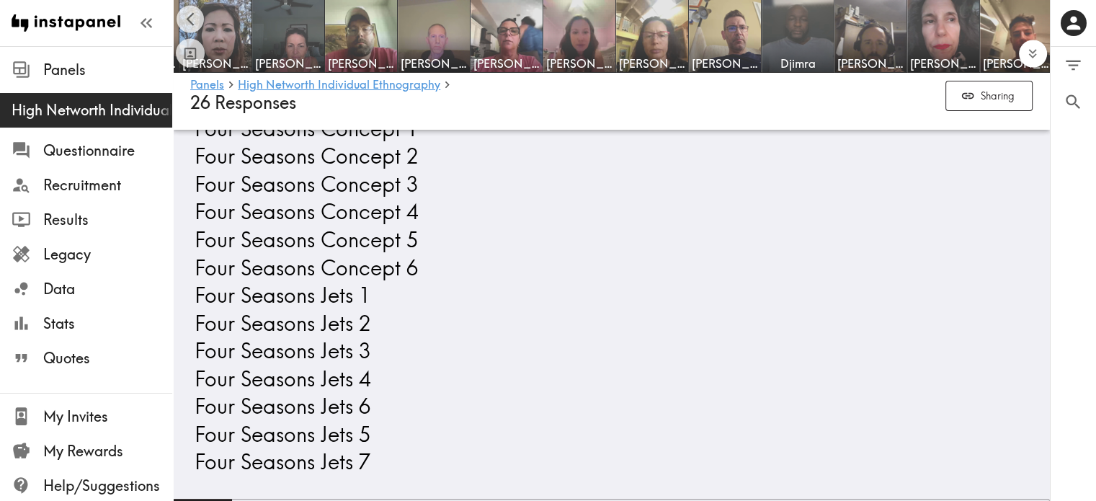
click at [1036, 50] on icon "Expand to show all items" at bounding box center [1033, 51] width 8 height 5
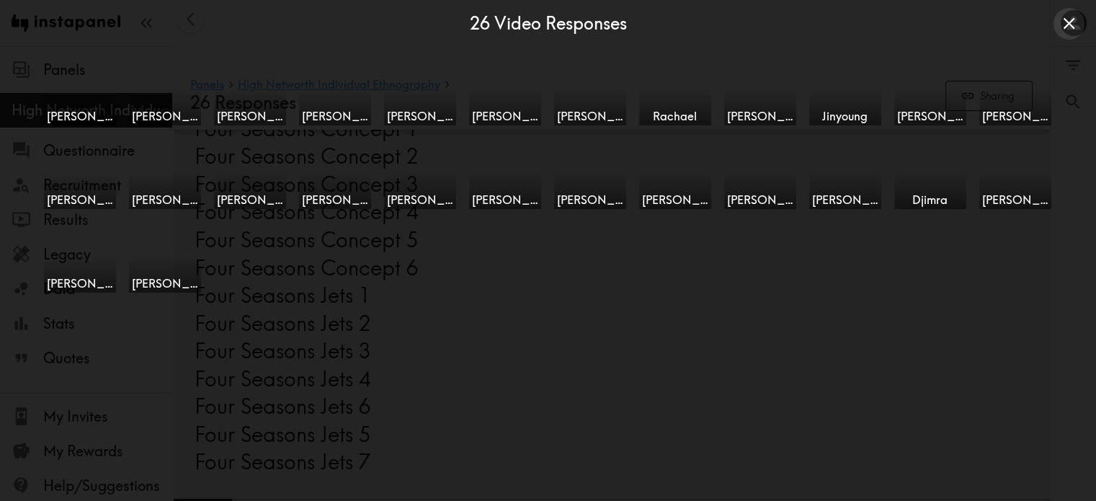
scroll to position [0, 1011]
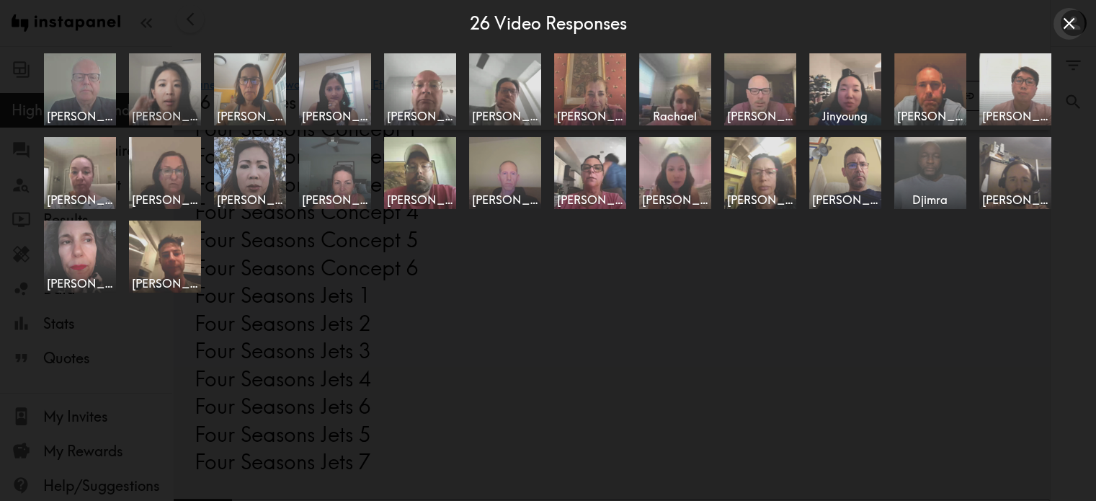
drag, startPoint x: 184, startPoint y: 83, endPoint x: 174, endPoint y: 85, distance: 10.3
click at [174, 85] on img at bounding box center [165, 89] width 76 height 76
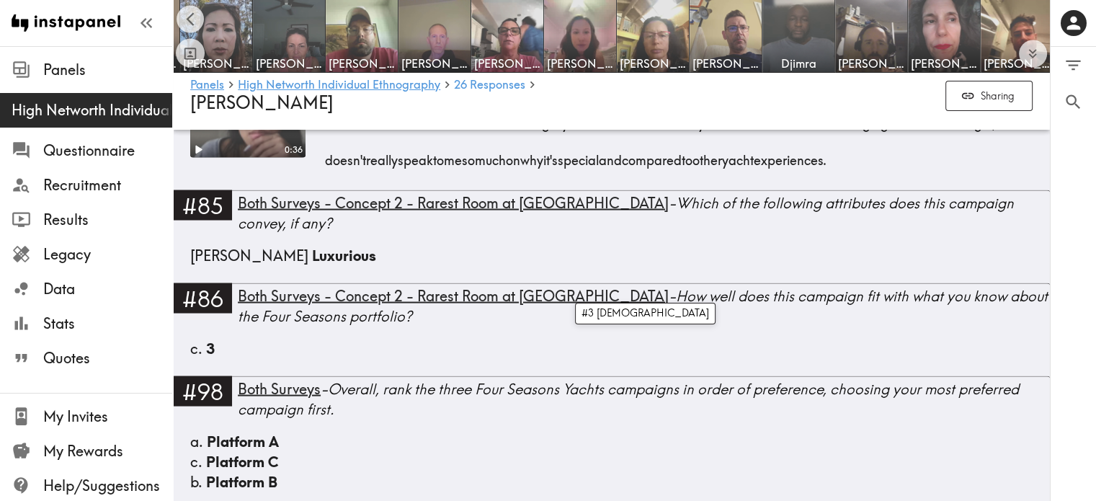
scroll to position [8216, 0]
click at [1040, 53] on icon "Expand to show all items" at bounding box center [1032, 53] width 17 height 17
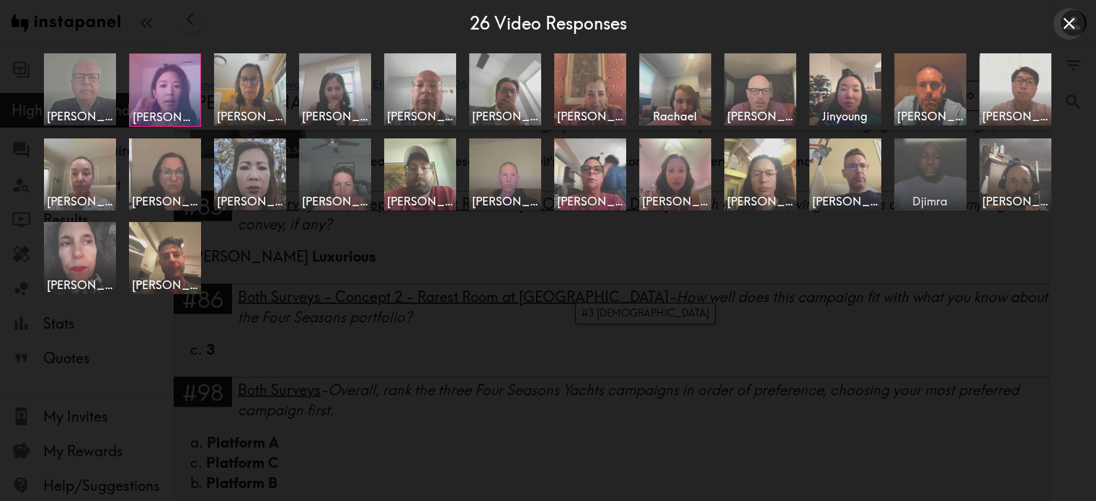
click at [927, 170] on img at bounding box center [930, 174] width 76 height 76
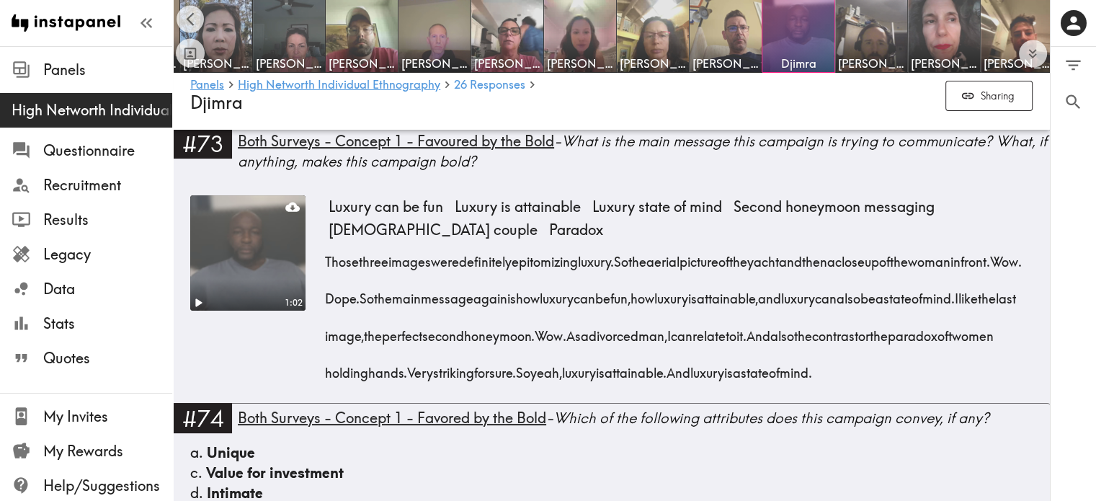
scroll to position [5703, 0]
